Goal: Use online tool/utility

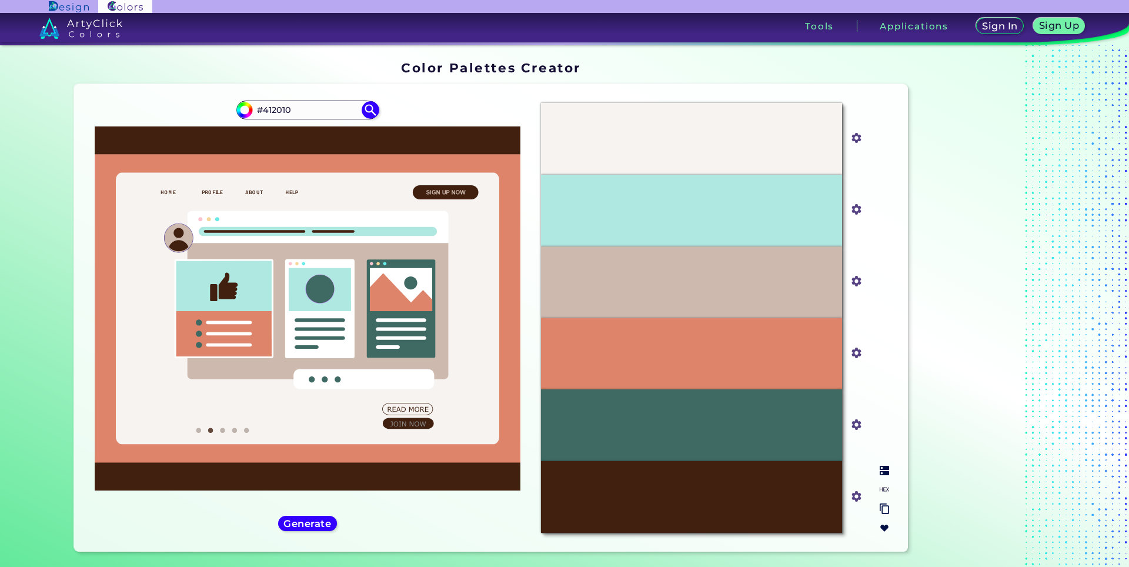
click at [640, 132] on div "#F6F3F1" at bounding box center [691, 139] width 301 height 72
click at [373, 108] on img at bounding box center [370, 109] width 21 height 21
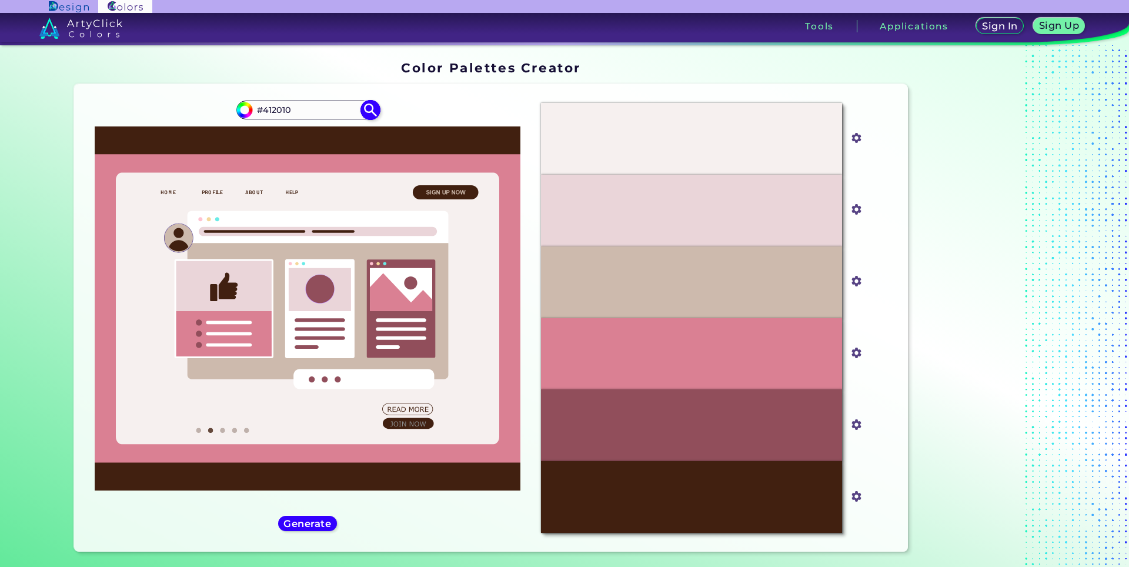
click at [373, 113] on img at bounding box center [370, 109] width 21 height 21
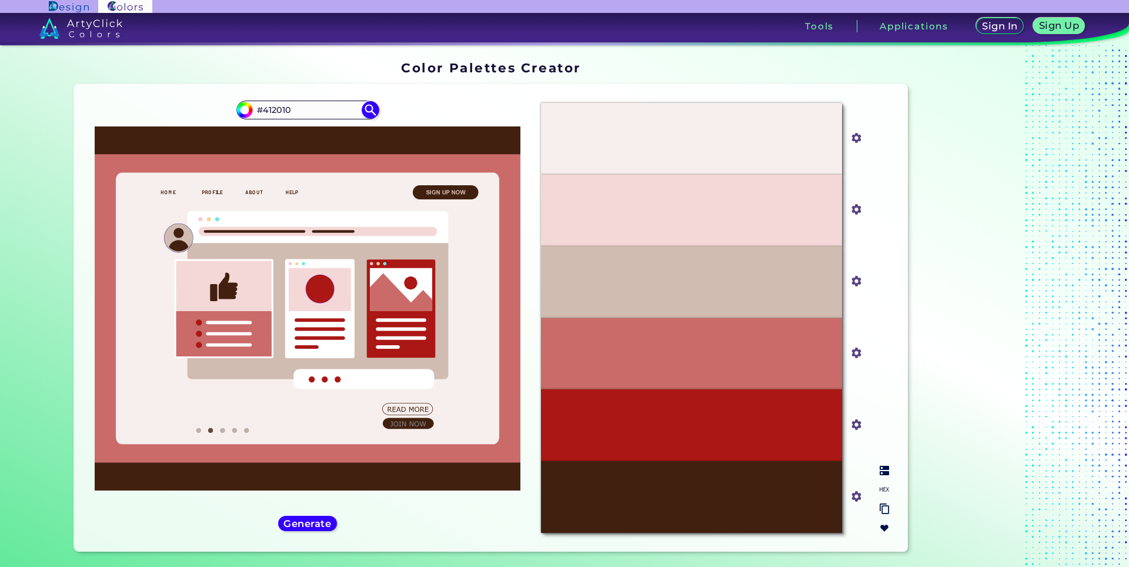
click at [846, 133] on input "#f6efed" at bounding box center [853, 136] width 15 height 15
type input "#bb5e44"
click at [1041, 173] on div at bounding box center [985, 308] width 147 height 504
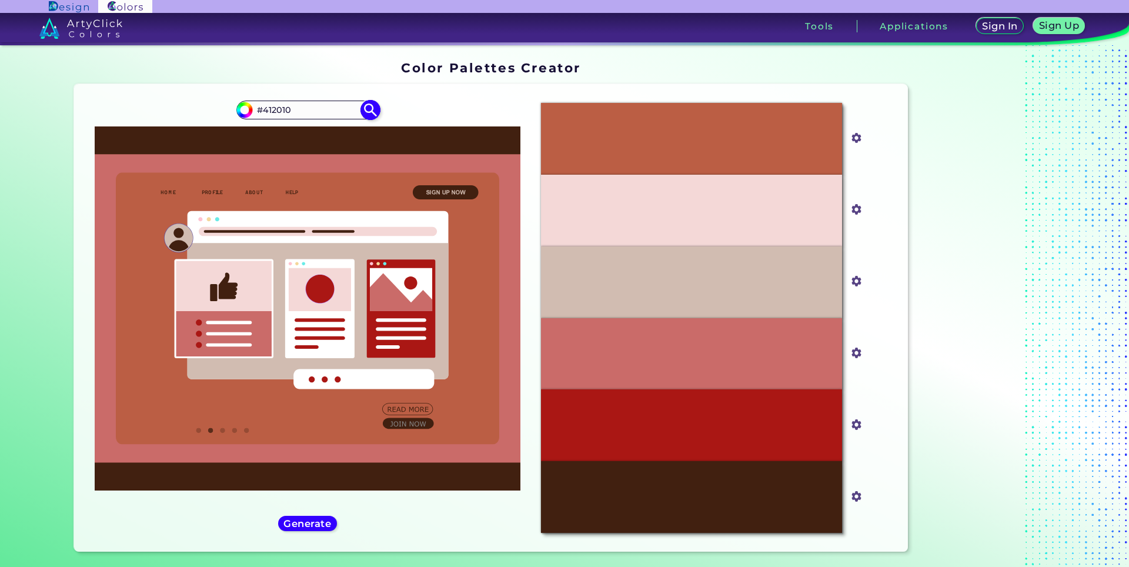
click at [369, 110] on img at bounding box center [370, 109] width 21 height 21
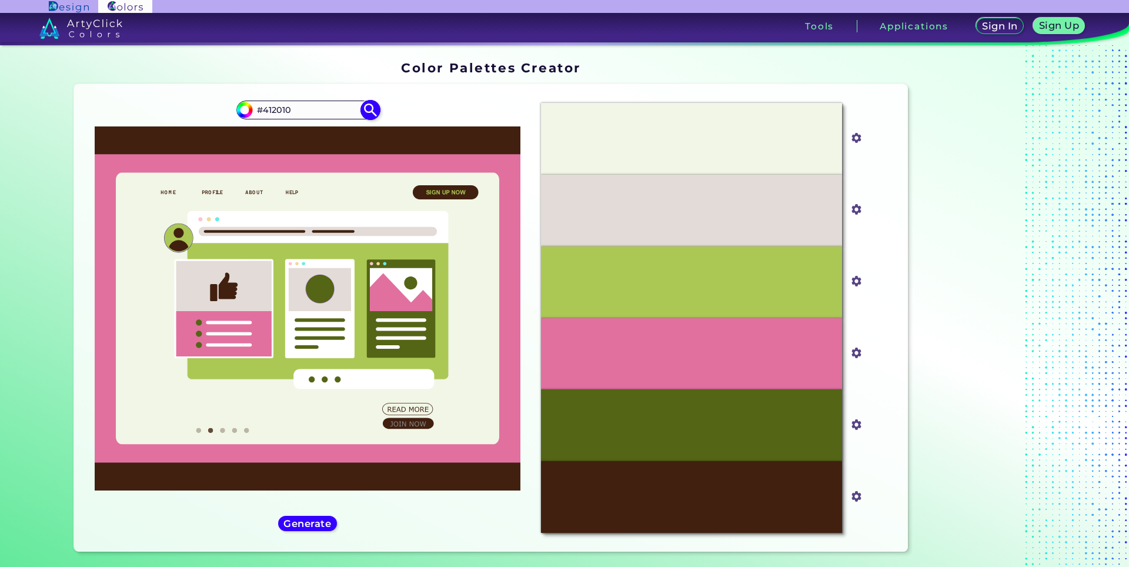
click at [369, 110] on img at bounding box center [370, 109] width 21 height 21
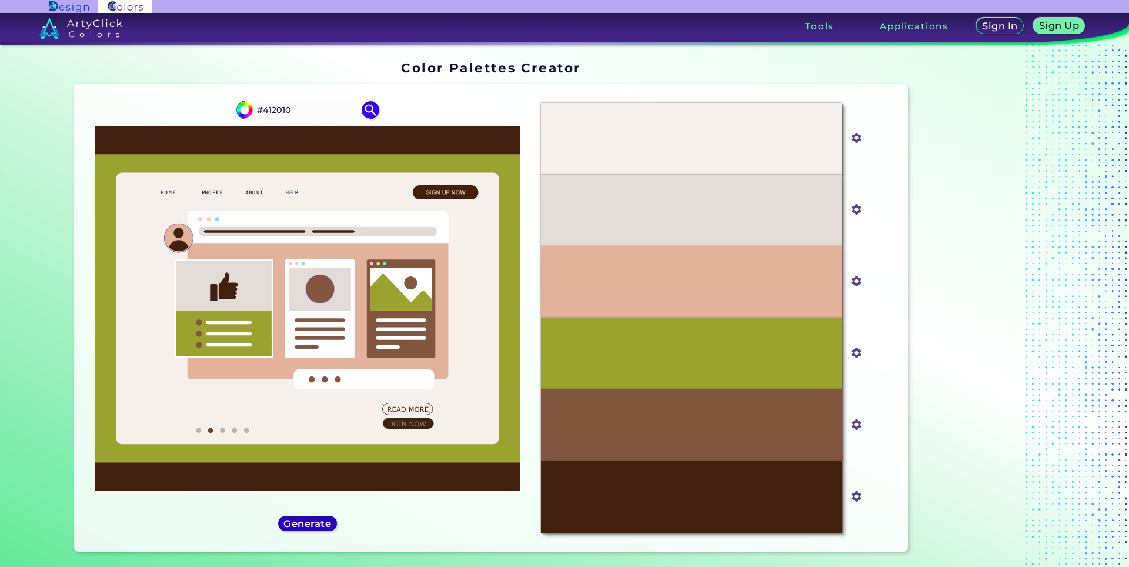
click at [310, 522] on h5 "Generate" at bounding box center [307, 523] width 43 height 9
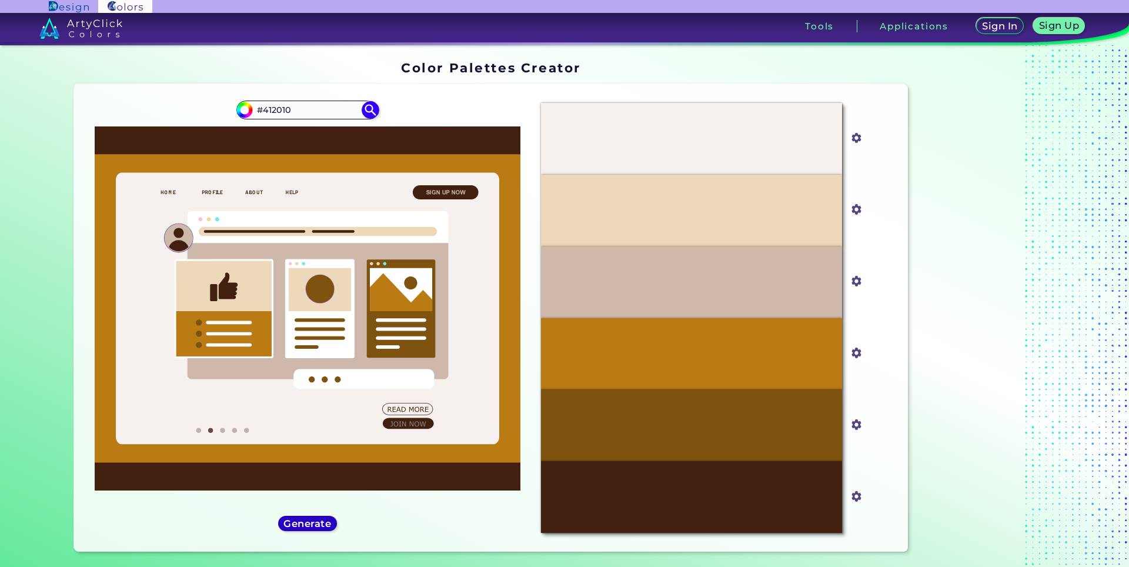
click at [312, 521] on h5 "Generate" at bounding box center [307, 523] width 43 height 9
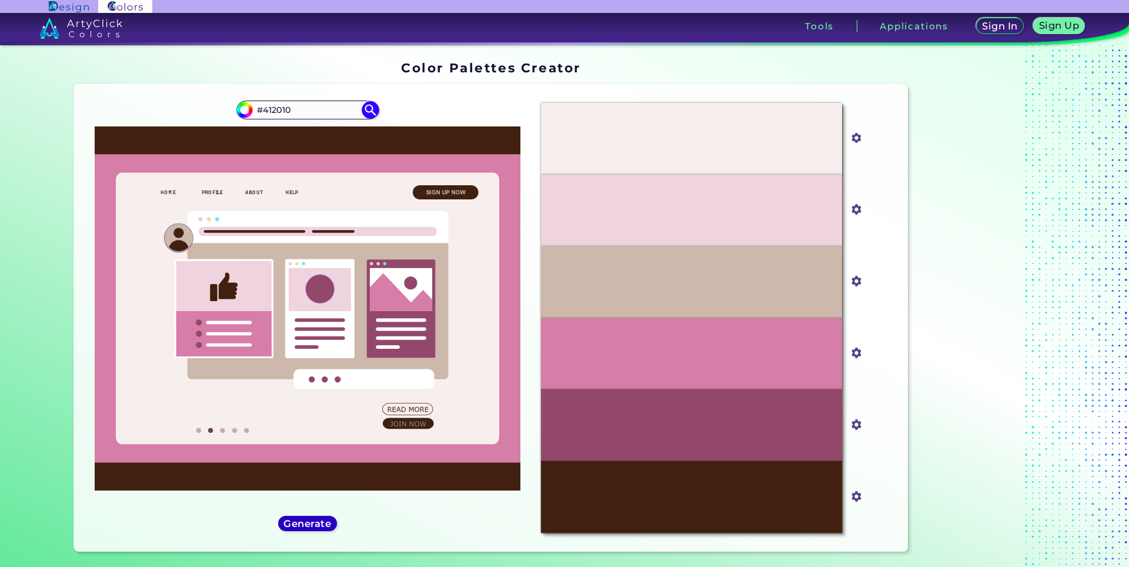
click at [312, 521] on h5 "Generate" at bounding box center [307, 523] width 43 height 9
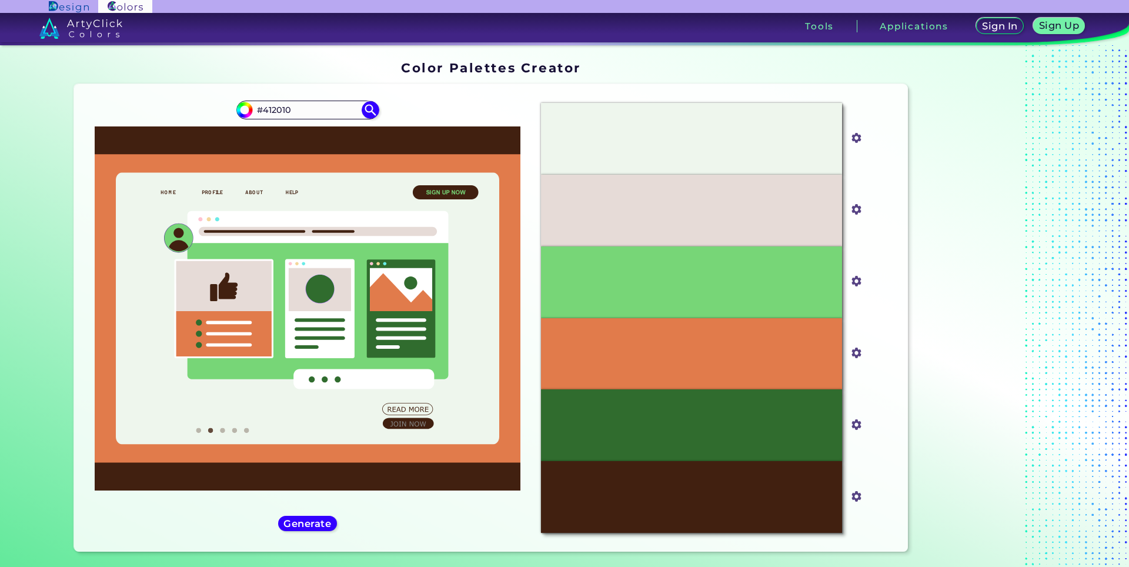
click at [315, 515] on div "#412010 #412010 Generate Acadia ◉ ◉" at bounding box center [307, 317] width 448 height 448
